Goal: Transaction & Acquisition: Purchase product/service

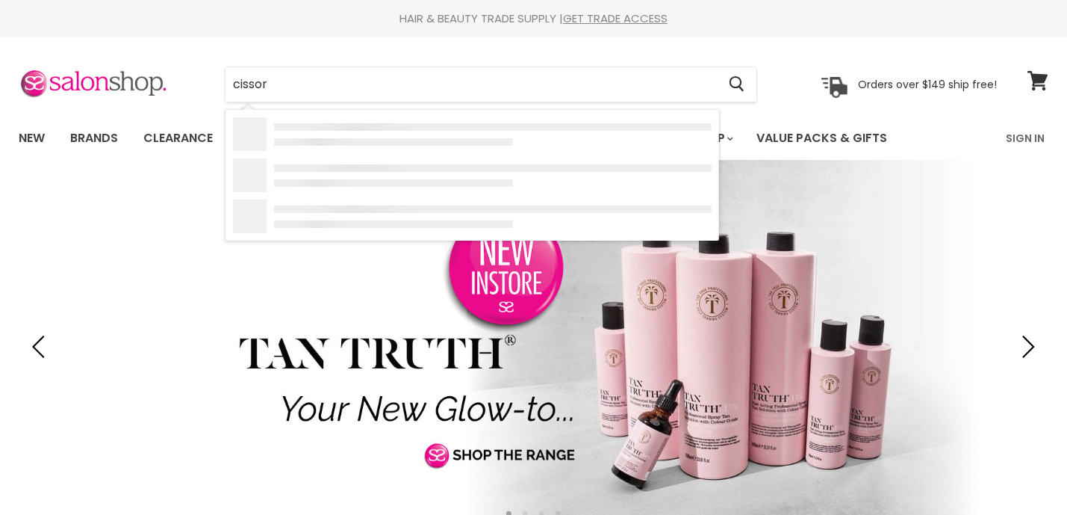
type input "cissors"
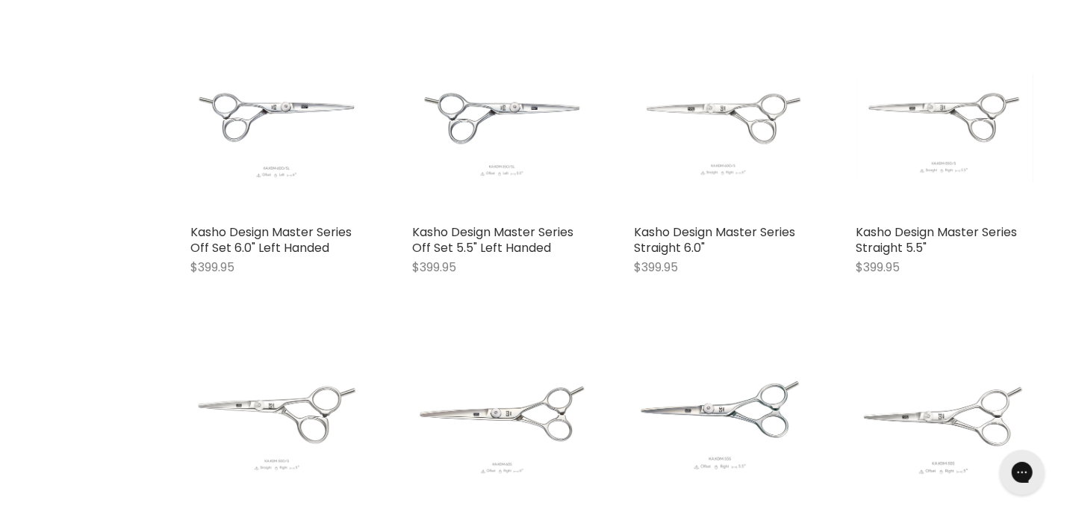
scroll to position [1294, 0]
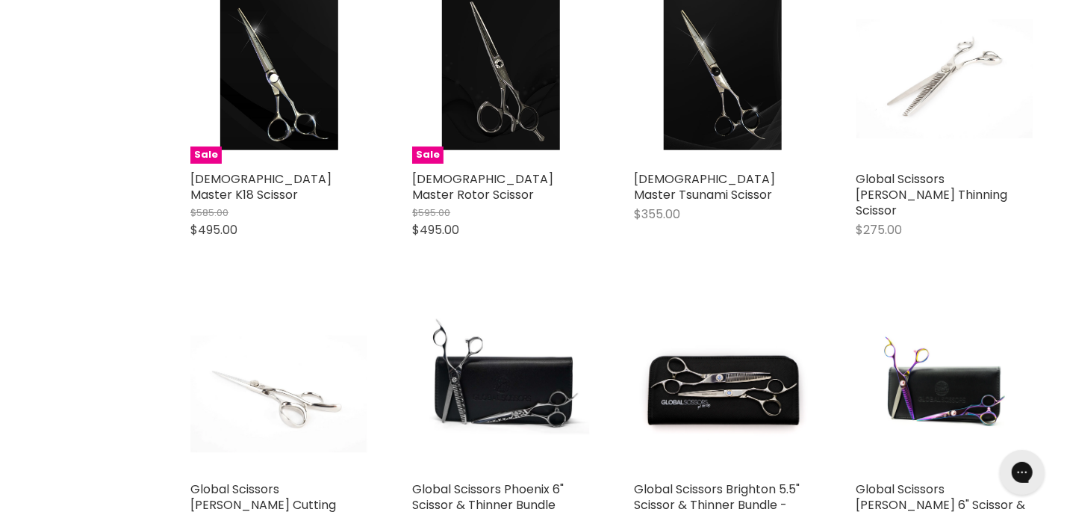
scroll to position [3116, 0]
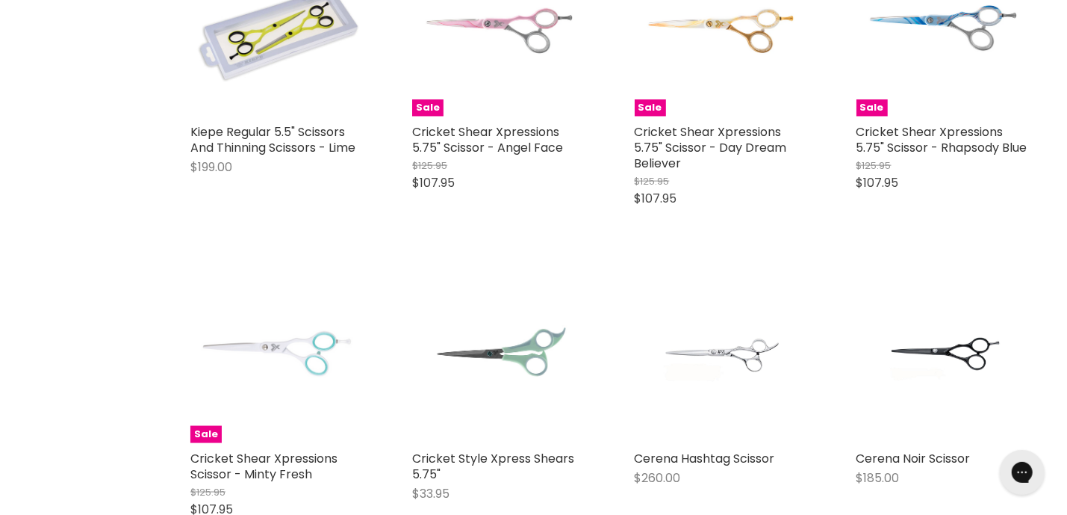
scroll to position [4401, 0]
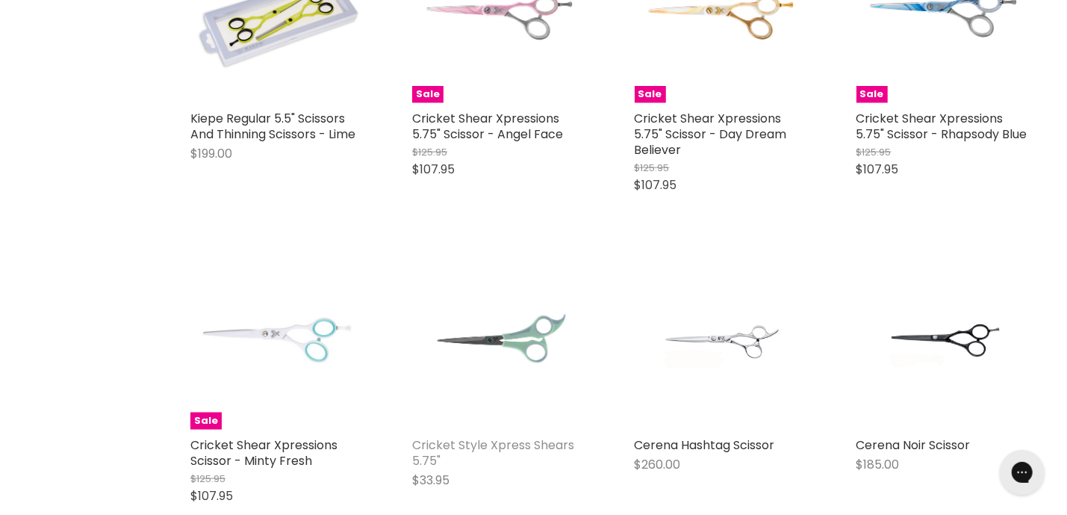
click at [470, 436] on link "Cricket Style Xpress Shears 5.75"" at bounding box center [493, 452] width 162 height 33
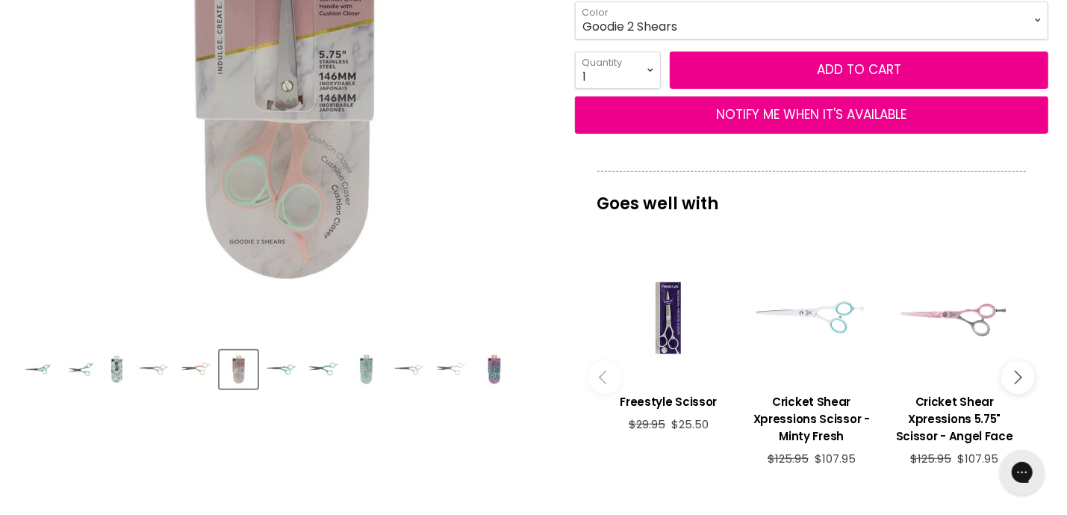
scroll to position [388, 0]
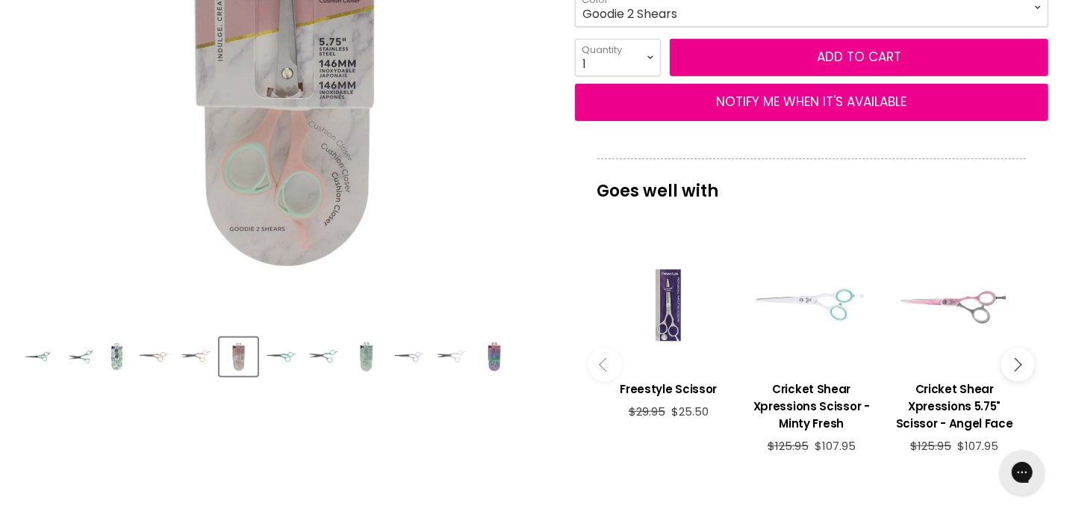
click at [659, 311] on div "Main content" at bounding box center [669, 305] width 128 height 128
click at [290, 354] on img "Product thumbnails" at bounding box center [281, 356] width 35 height 15
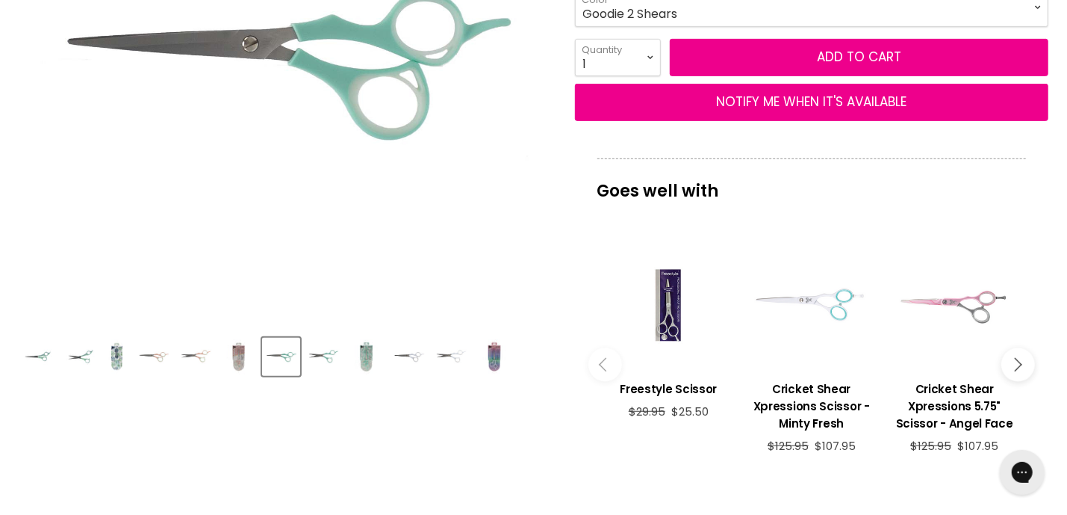
click at [366, 351] on img "Product thumbnails" at bounding box center [366, 356] width 35 height 35
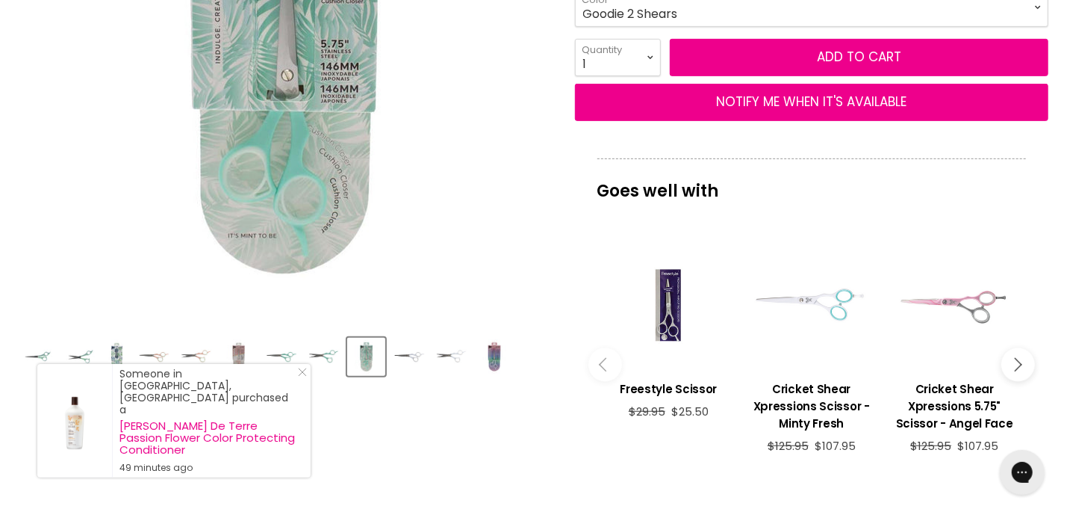
click at [404, 349] on img "Product thumbnails" at bounding box center [408, 356] width 35 height 15
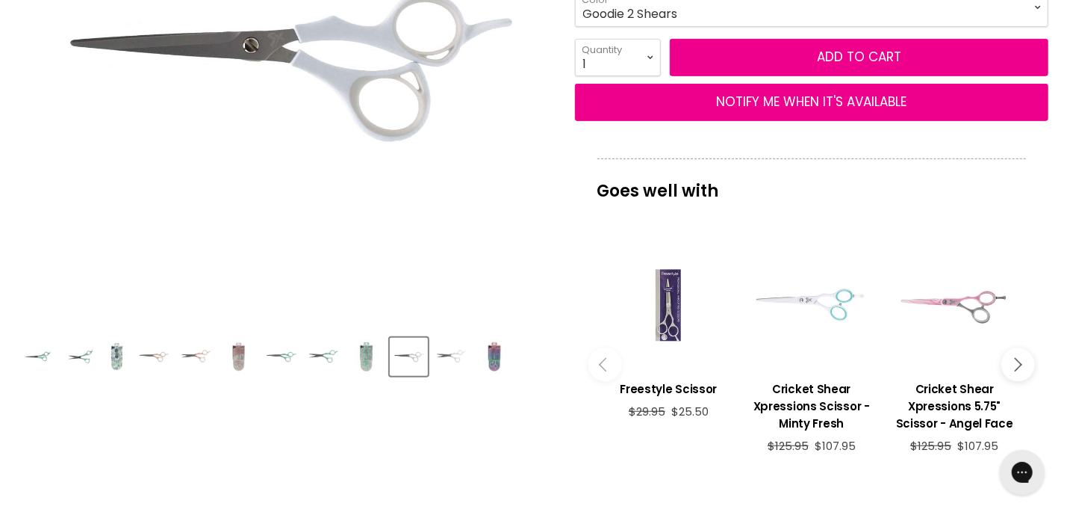
click at [661, 311] on div "Main content" at bounding box center [669, 305] width 128 height 128
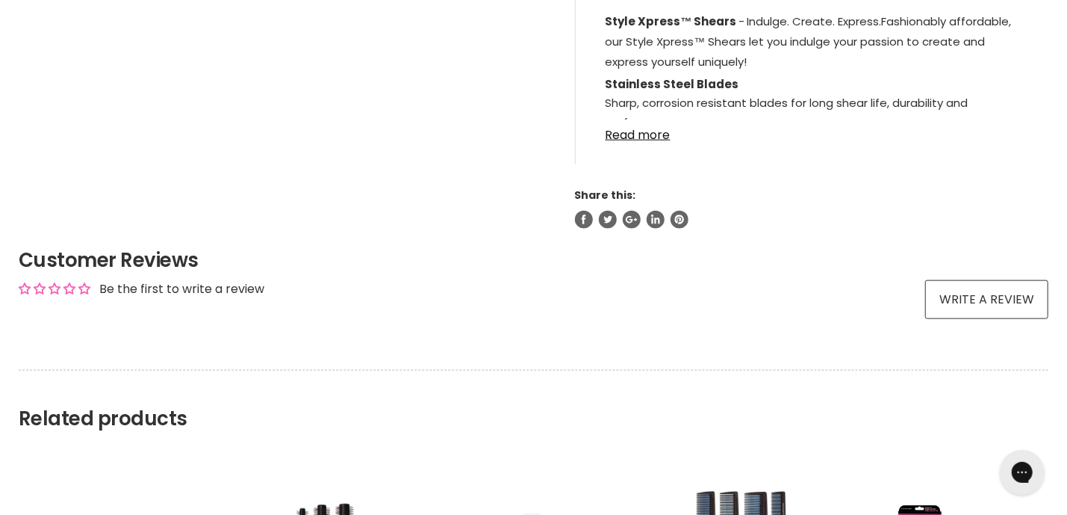
scroll to position [866, 0]
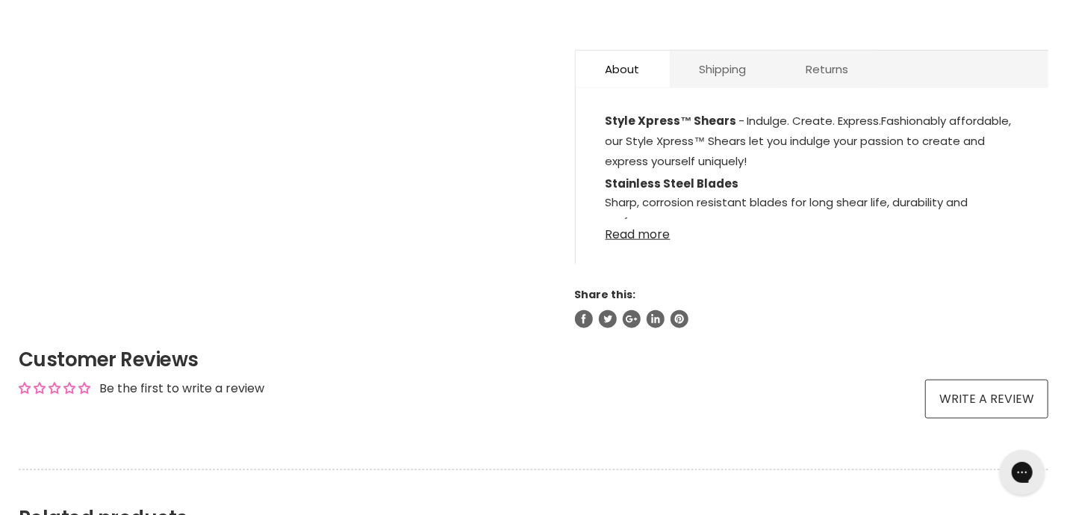
click at [640, 231] on link "Read more" at bounding box center [812, 230] width 413 height 22
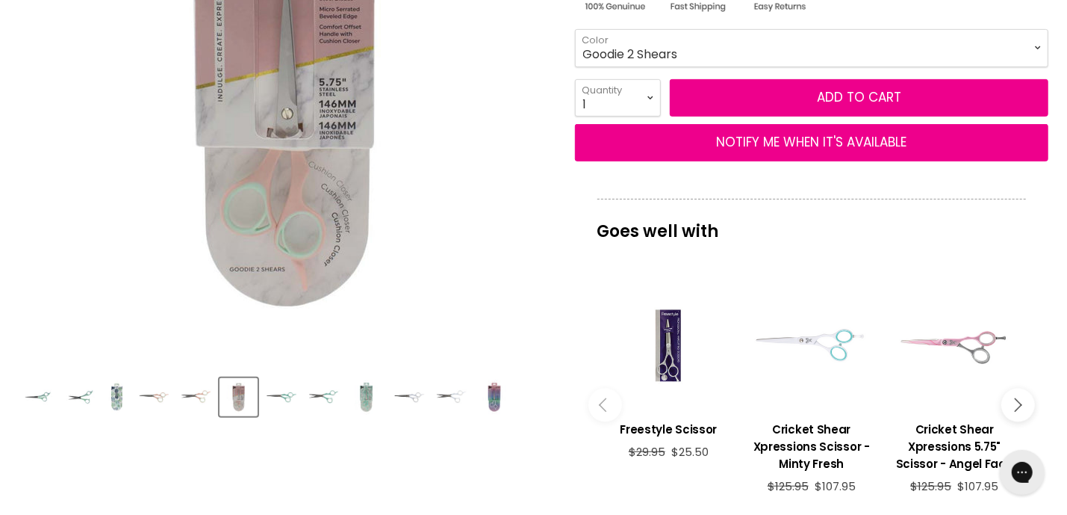
scroll to position [338, 0]
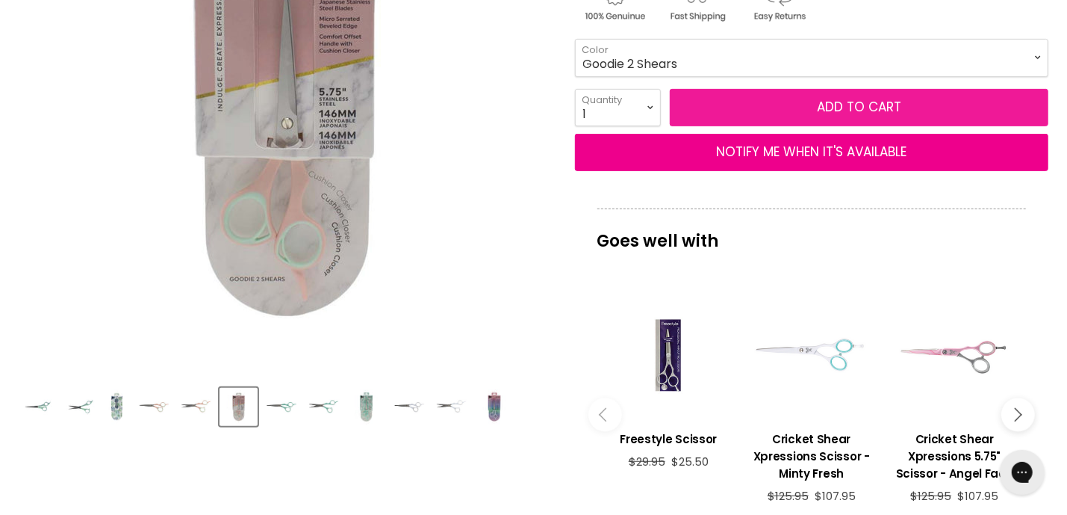
click at [866, 102] on span "Add to cart" at bounding box center [859, 107] width 84 height 18
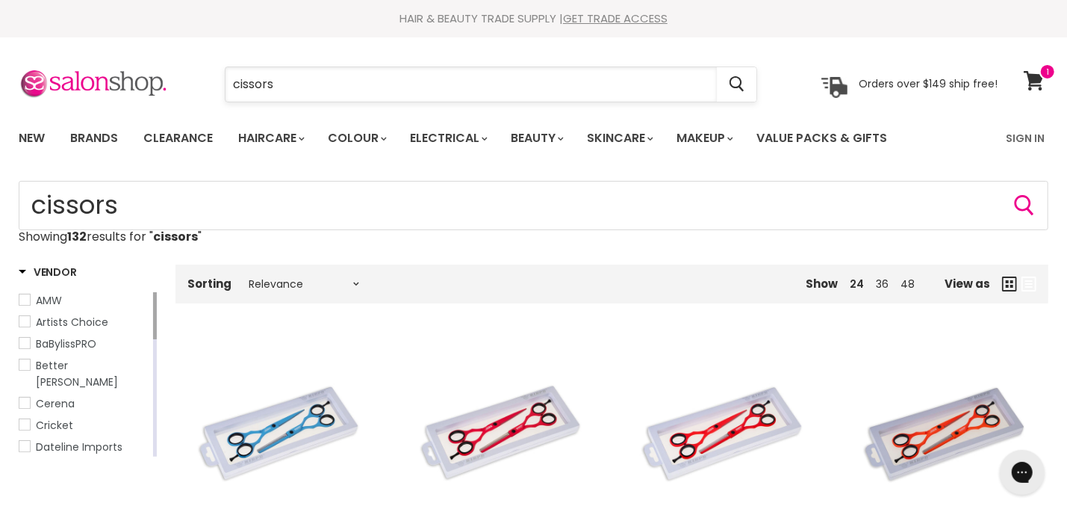
click at [281, 90] on input "cissors" at bounding box center [471, 84] width 491 height 34
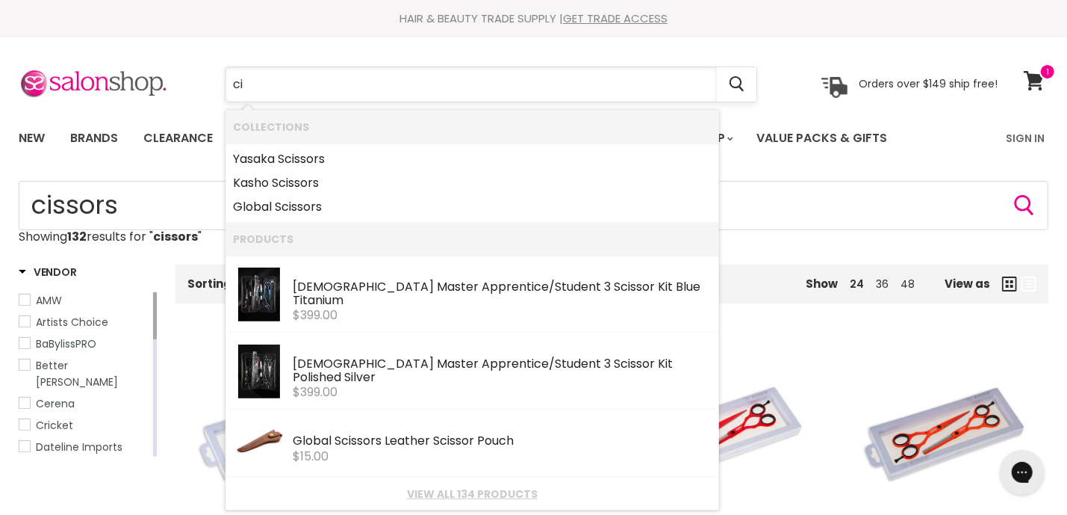
type input "c"
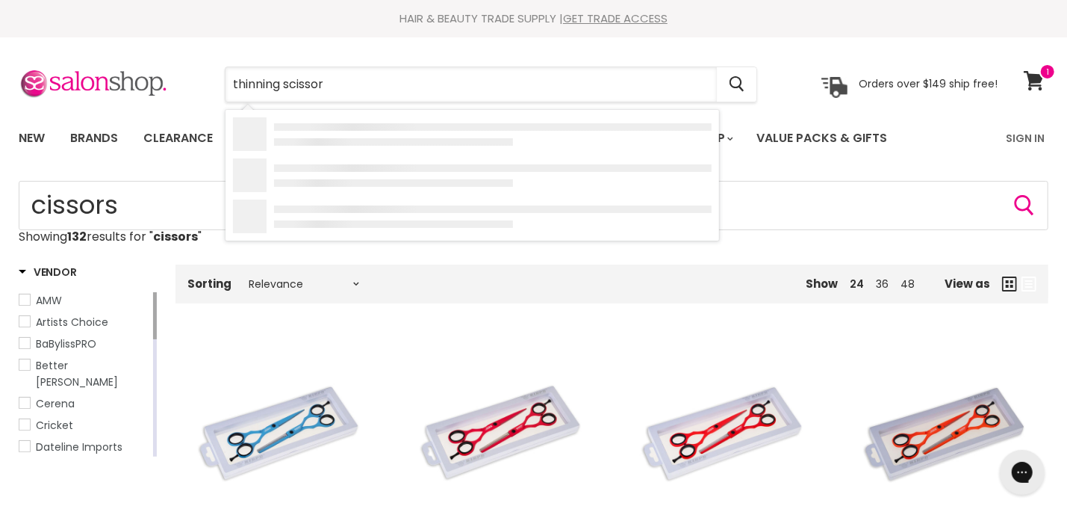
type input "thinning scissors"
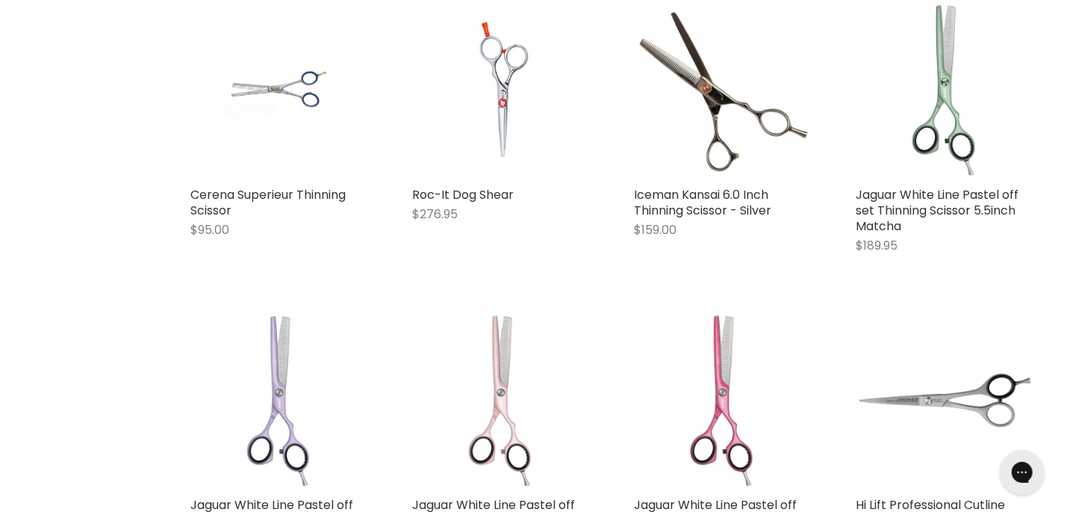
scroll to position [1214, 0]
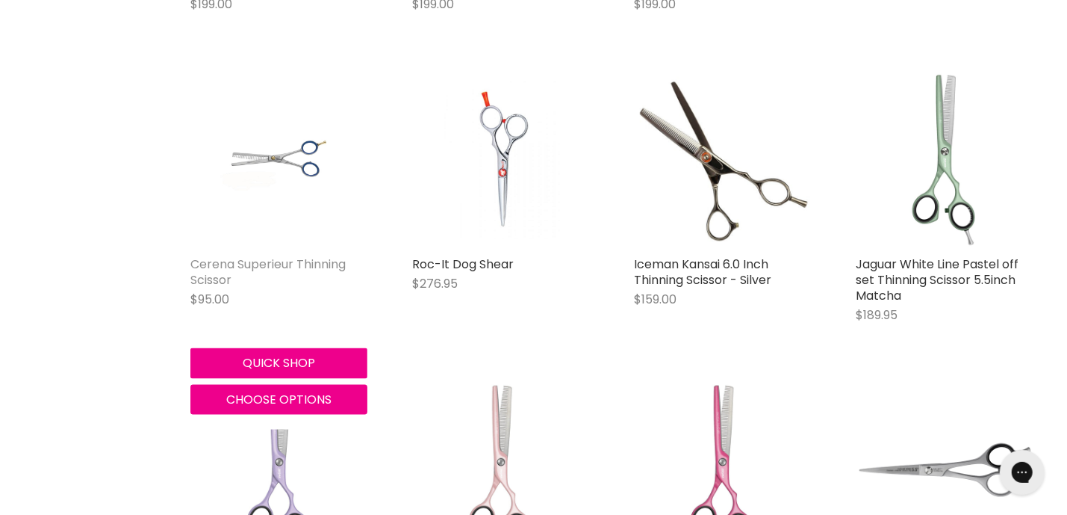
click at [219, 272] on link "Cerena Superieur Thinning Scissor" at bounding box center [267, 271] width 155 height 33
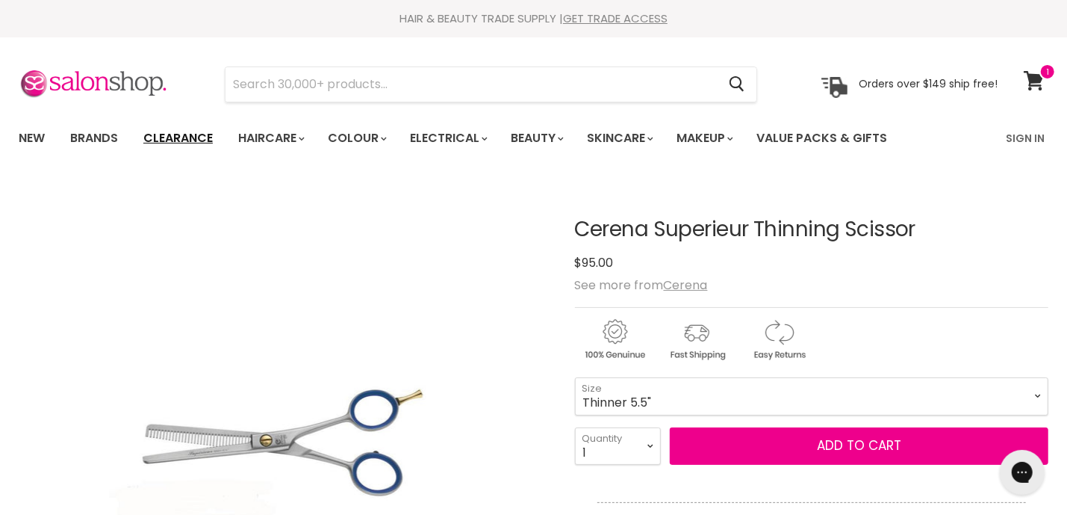
click at [176, 137] on link "Clearance" at bounding box center [178, 137] width 92 height 31
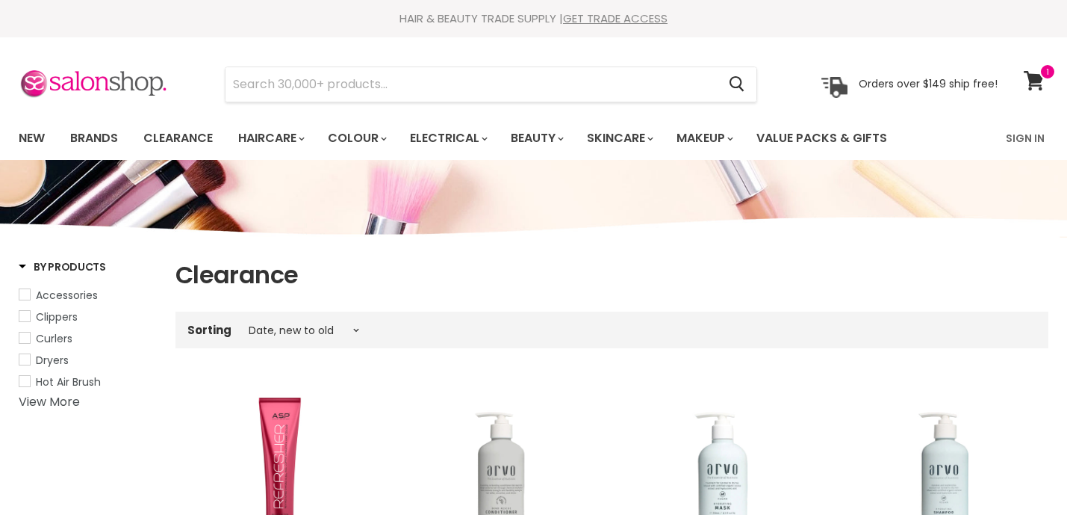
select select "created-descending"
